Goal: Find specific page/section: Locate a particular part of the current website

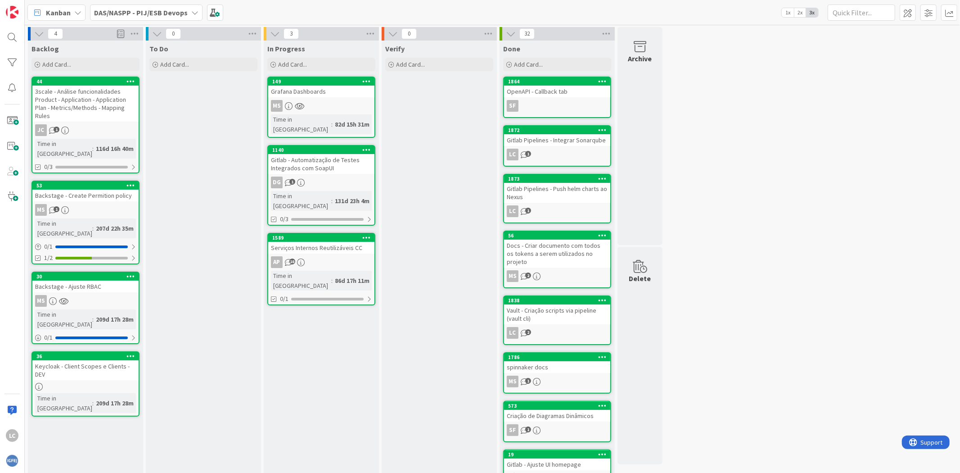
click at [416, 244] on div "Verify Add Card..." at bounding box center [439, 342] width 115 height 603
click at [408, 256] on div "Verify Add Card..." at bounding box center [439, 342] width 115 height 603
click at [444, 222] on div "Verify Add Card..." at bounding box center [439, 342] width 115 height 603
click at [377, 272] on div "In Progress Add Card... 149 Grafana Dashboards MS Time in [GEOGRAPHIC_DATA] : 8…" at bounding box center [321, 342] width 115 height 603
click at [437, 168] on div "Verify Add Card..." at bounding box center [439, 342] width 115 height 603
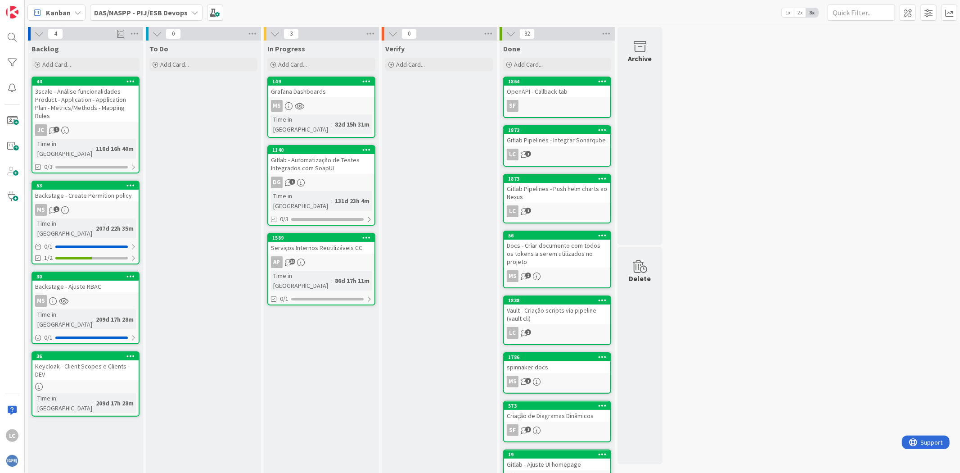
click at [177, 17] on span "DAS/NASPP - PIJ/ESB Devops" at bounding box center [141, 12] width 94 height 11
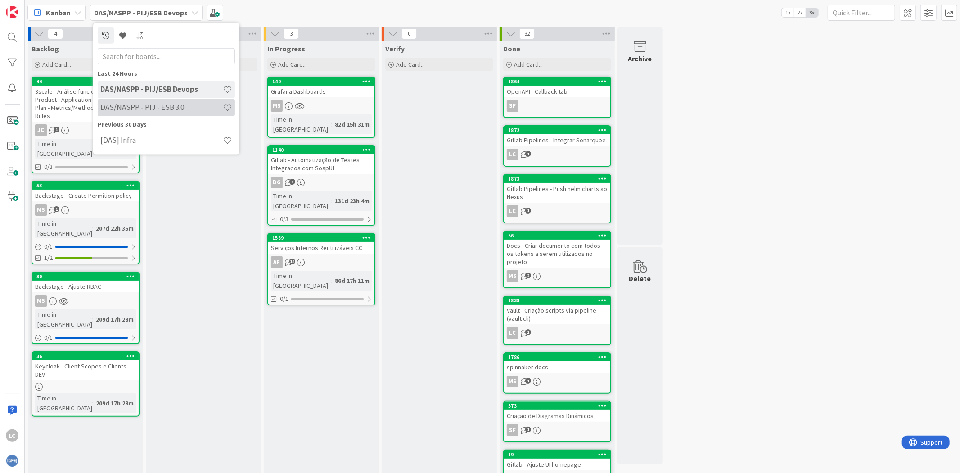
click at [163, 107] on h4 "DAS/NASPP - PIJ - ESB 3.0" at bounding box center [161, 107] width 122 height 9
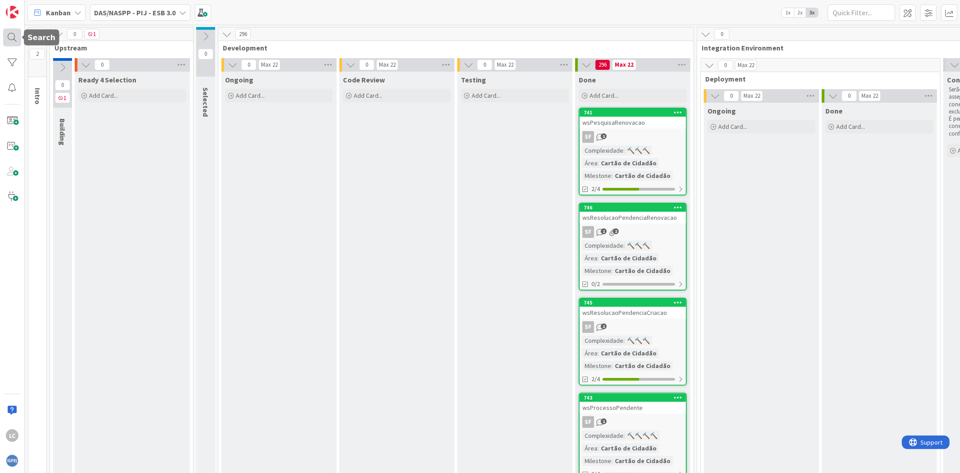
click at [15, 37] on div at bounding box center [12, 37] width 18 height 18
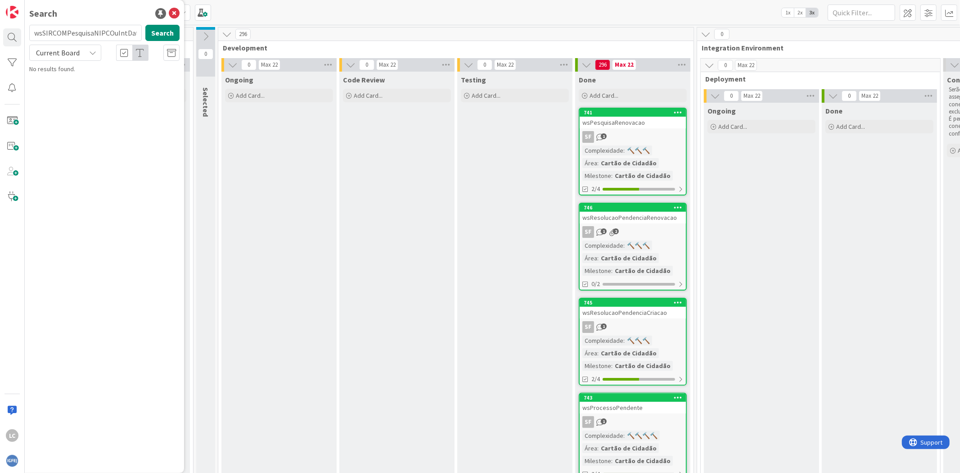
scroll to position [0, 4]
type input "wsSIRCOMPesquisaNIPCOuIntDatas"
click at [83, 35] on input "wsSIRCOMPesquisaNIPCOuIntDatas" at bounding box center [85, 33] width 113 height 16
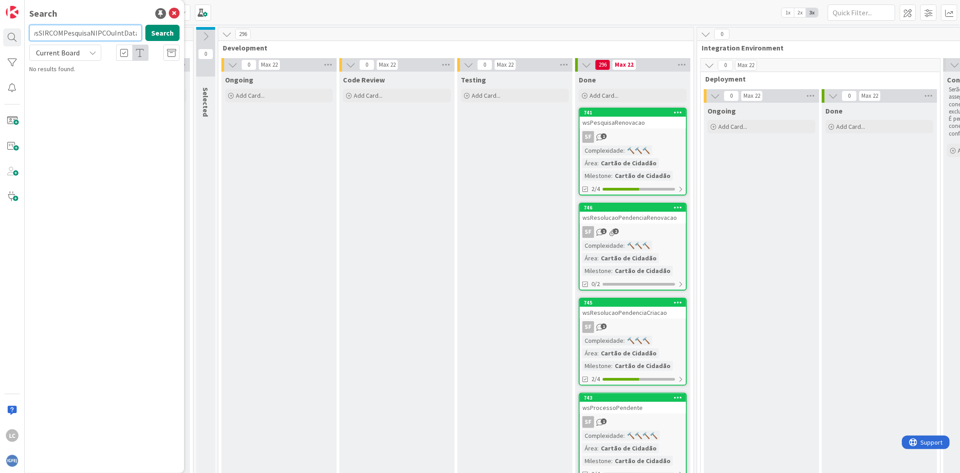
drag, startPoint x: 93, startPoint y: 33, endPoint x: 228, endPoint y: 39, distance: 134.8
click at [226, 39] on div "LC Search wsSIRCOMPesquisaNIPCOuIntDatas Search Current Board No results found.…" at bounding box center [480, 236] width 960 height 473
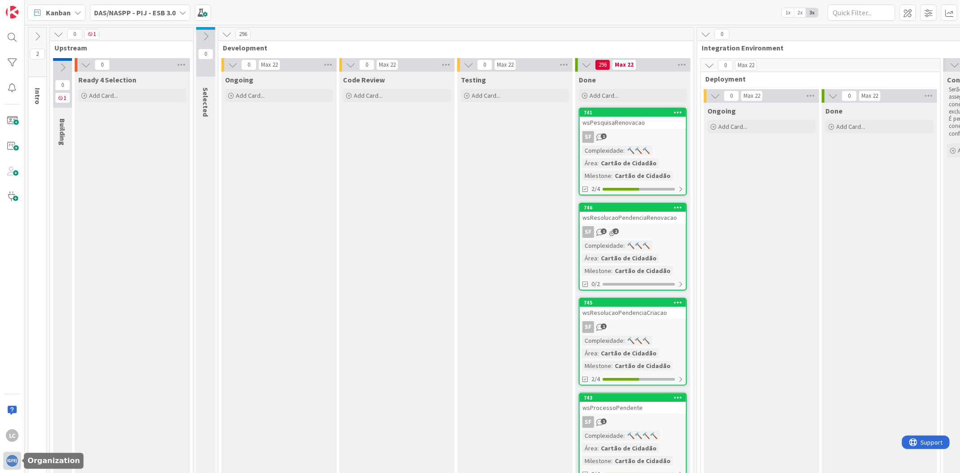
click at [13, 457] on img at bounding box center [12, 460] width 13 height 13
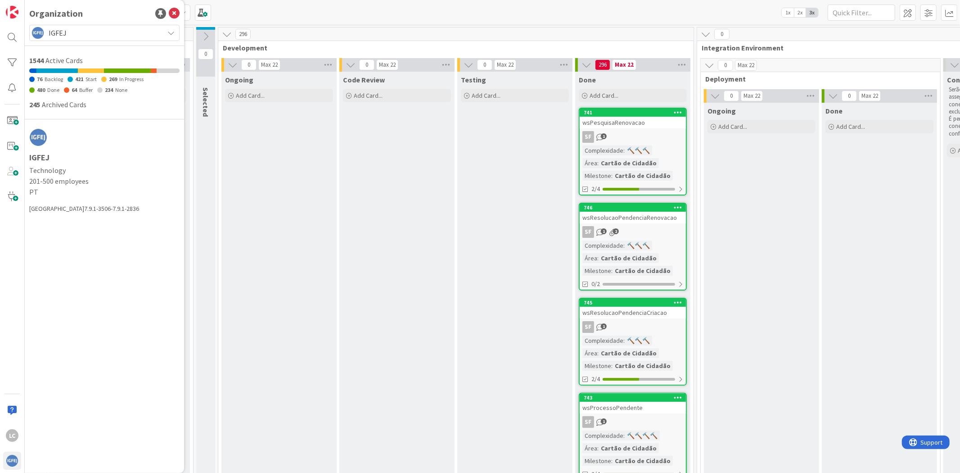
click at [97, 29] on span "IGFEJ" at bounding box center [104, 33] width 111 height 13
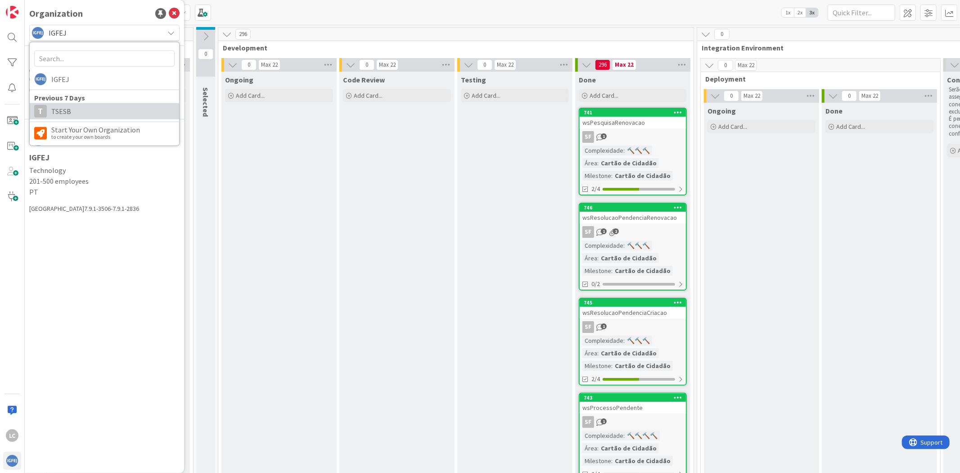
click at [95, 105] on span "TSESB" at bounding box center [112, 111] width 123 height 14
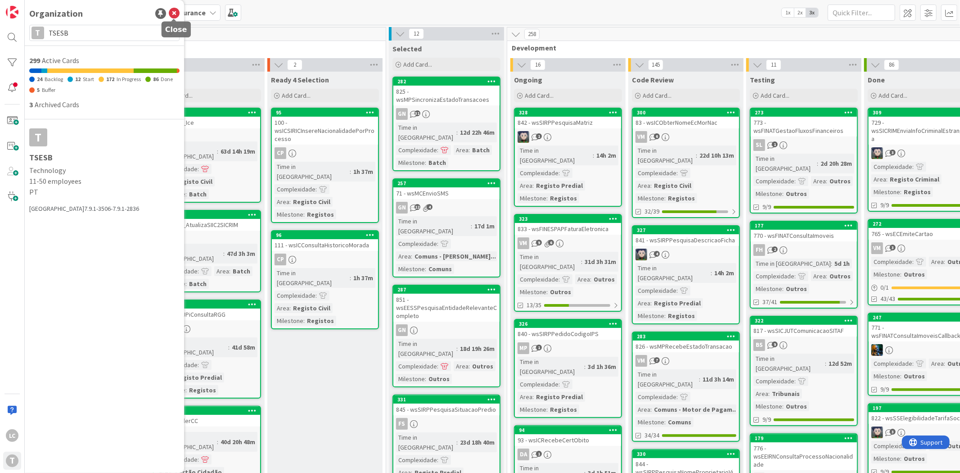
click at [174, 11] on icon at bounding box center [174, 13] width 11 height 11
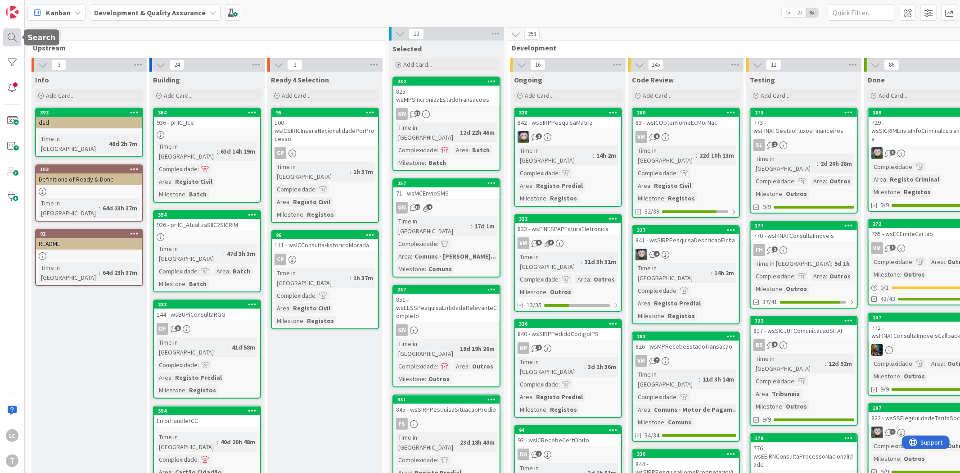
click at [16, 36] on div at bounding box center [12, 37] width 18 height 18
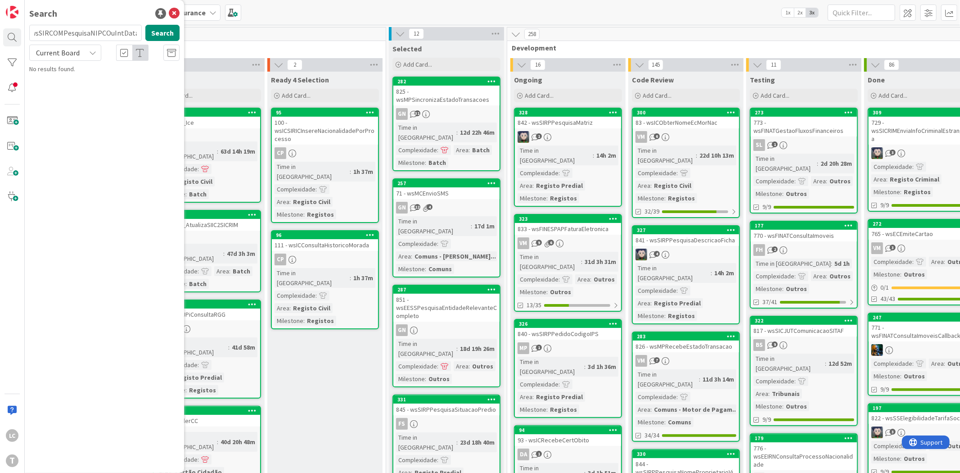
scroll to position [0, 107]
click at [81, 39] on input "wsSIRCOMPesquisaNIPCOuIntDataswssircompesquisanipcoutintdatas" at bounding box center [85, 33] width 113 height 16
type input "wssircompesquisanipcoutintdatas"
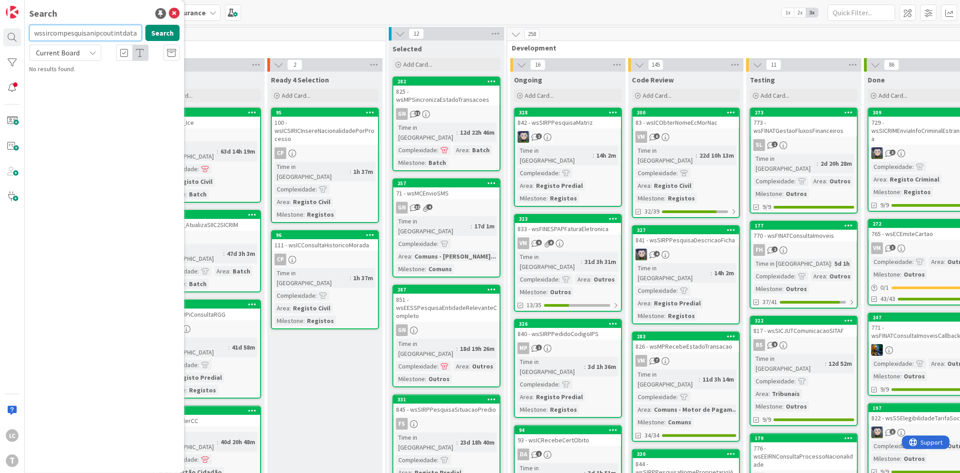
drag, startPoint x: 146, startPoint y: 41, endPoint x: 213, endPoint y: 43, distance: 67.6
click at [213, 43] on div "LC T Search wssircompesquisanipcoutintdatas Search Current Board No results fou…" at bounding box center [480, 236] width 960 height 473
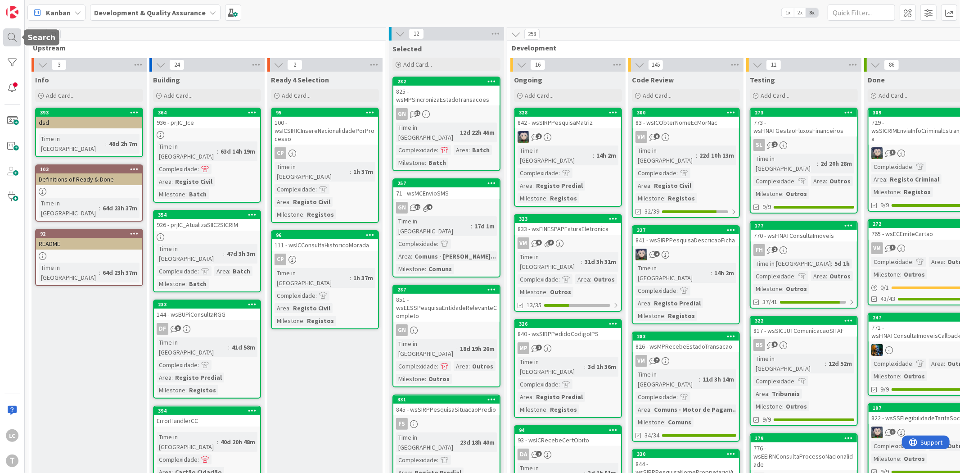
click at [12, 41] on div at bounding box center [12, 37] width 18 height 18
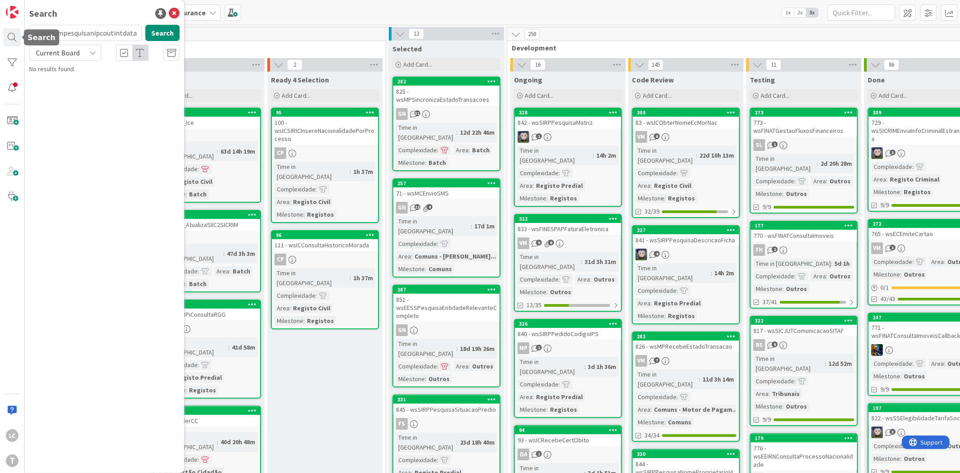
click at [110, 34] on input "wssircompesquisanipcoutintdatas" at bounding box center [85, 33] width 113 height 16
click at [110, 34] on input "wssircompesquisa" at bounding box center [85, 33] width 113 height 16
type input "sircompesquisa"
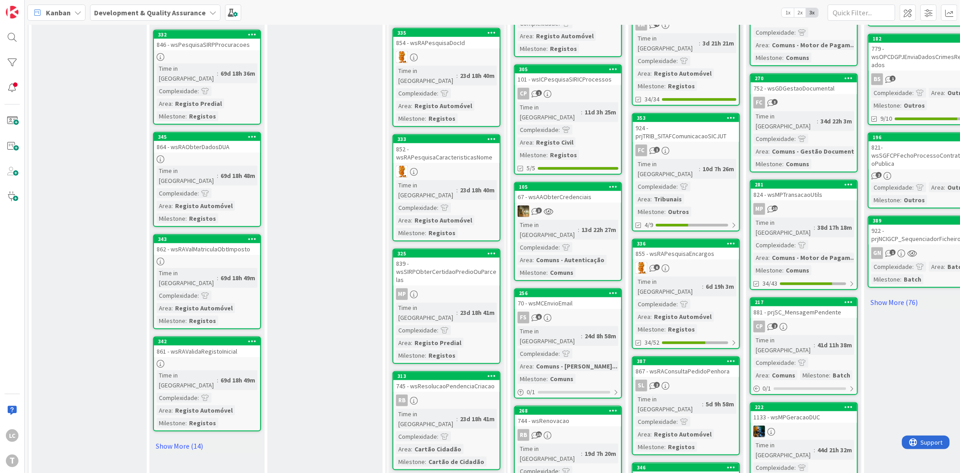
scroll to position [736, 0]
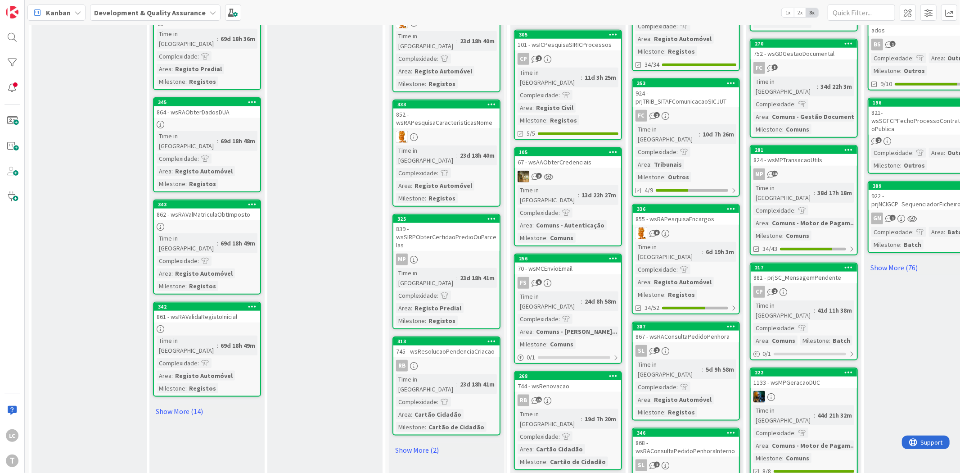
click at [898, 260] on link "Show More (76)" at bounding box center [922, 267] width 108 height 14
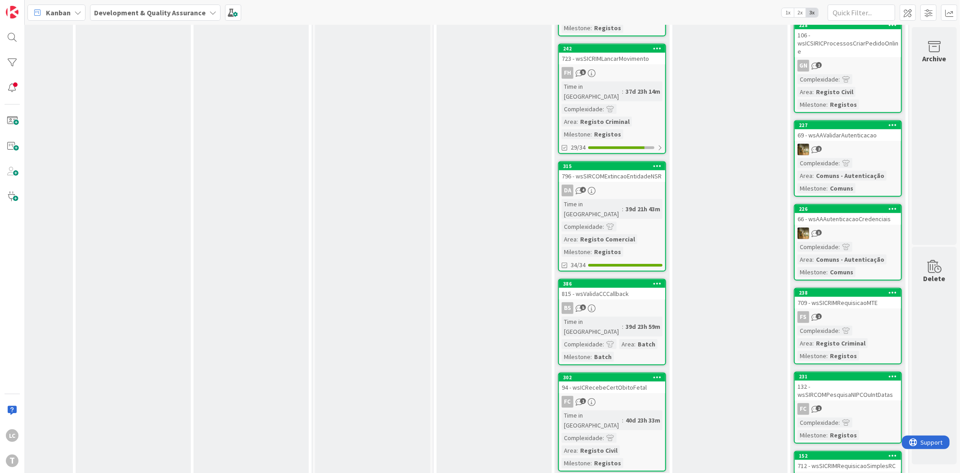
scroll to position [6259, 81]
drag, startPoint x: 822, startPoint y: 467, endPoint x: 25, endPoint y: 1, distance: 922.6
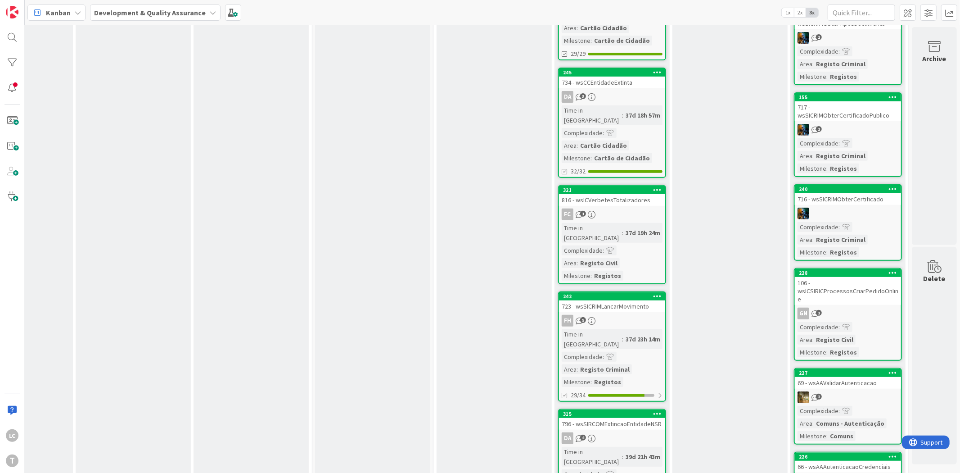
scroll to position [6009, 81]
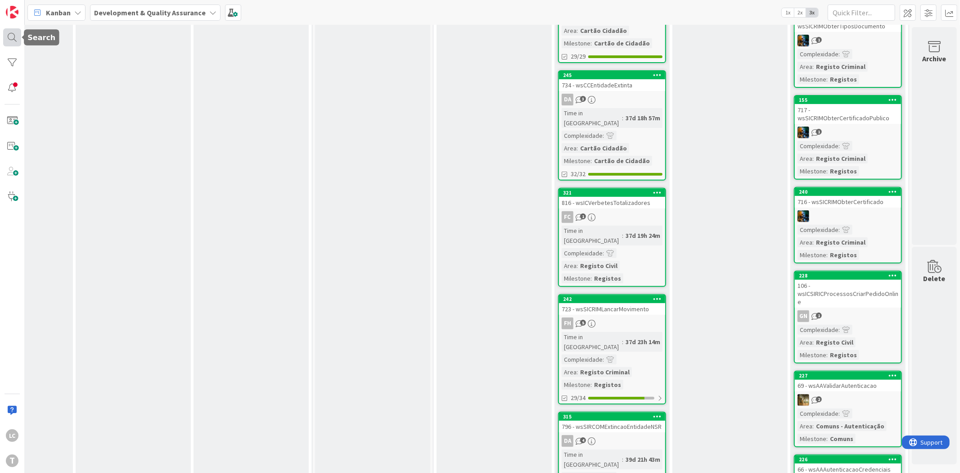
click at [5, 38] on div at bounding box center [12, 37] width 18 height 18
